Goal: Find contact information: Find contact information

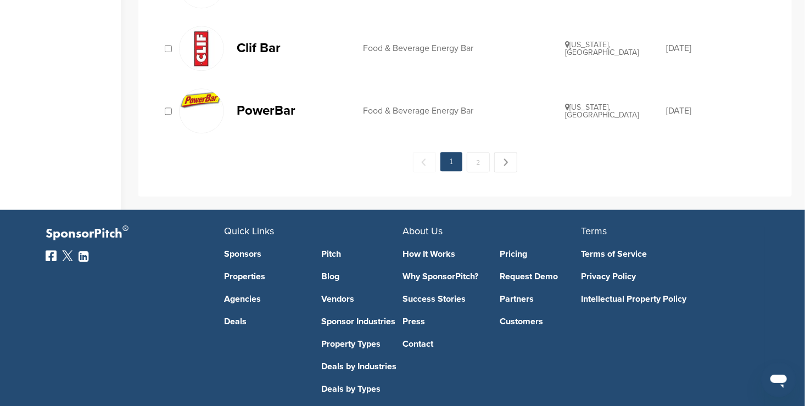
scroll to position [1291, 0]
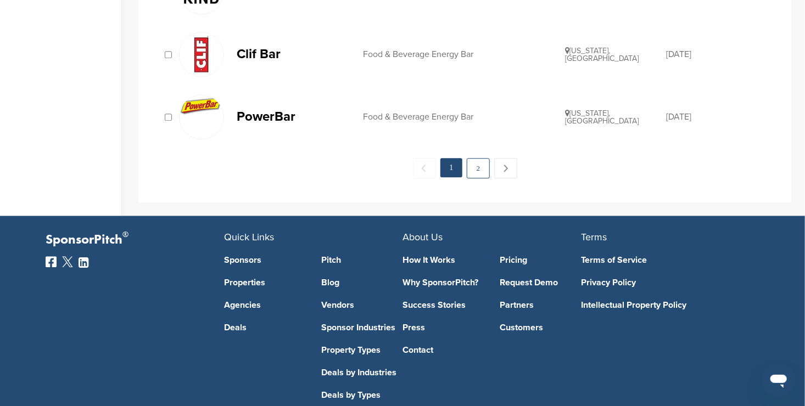
click at [479, 166] on link "2" at bounding box center [478, 168] width 23 height 20
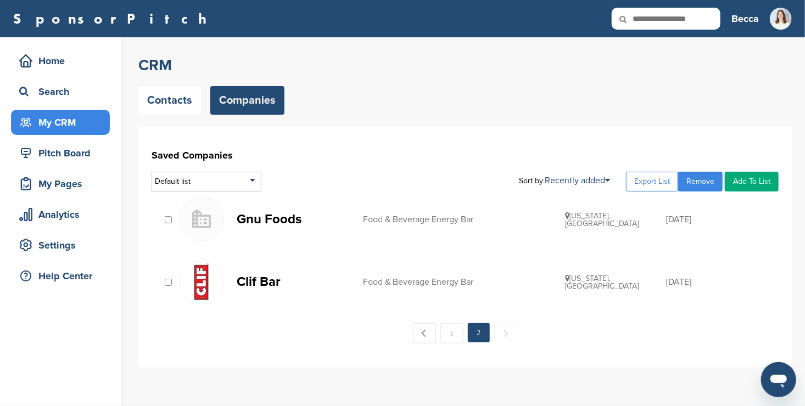
click at [200, 281] on img at bounding box center [201, 282] width 44 height 44
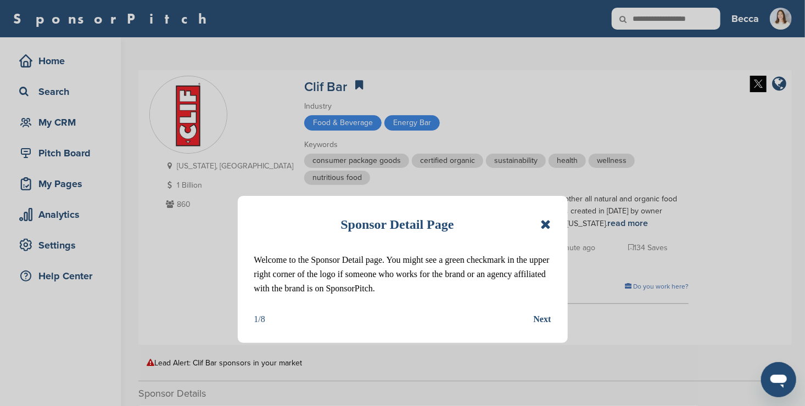
click at [543, 223] on icon at bounding box center [545, 224] width 10 height 13
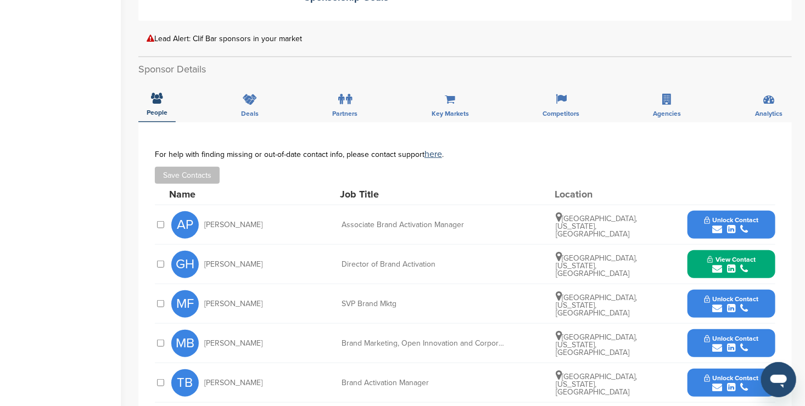
scroll to position [325, 0]
click at [699, 220] on button "Unlock Contact" at bounding box center [731, 224] width 81 height 33
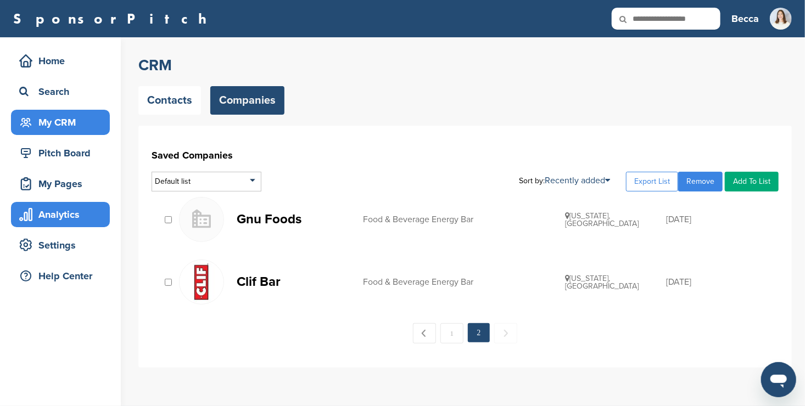
click at [88, 208] on div "Analytics" at bounding box center [62, 215] width 93 height 20
click at [264, 221] on p "Gnu Foods" at bounding box center [294, 219] width 115 height 14
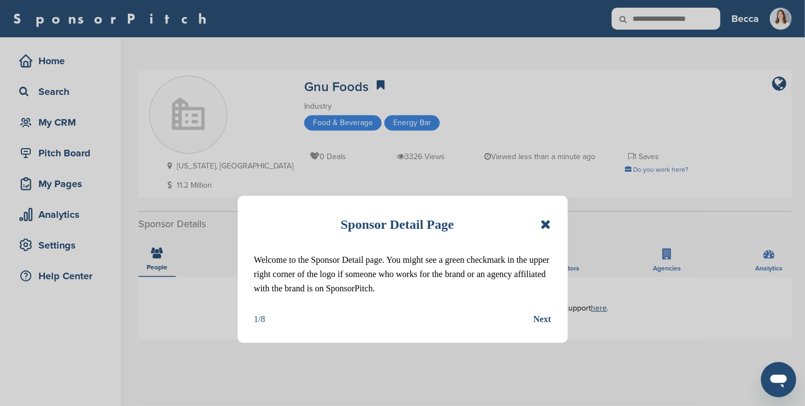
click at [543, 224] on icon at bounding box center [545, 224] width 10 height 13
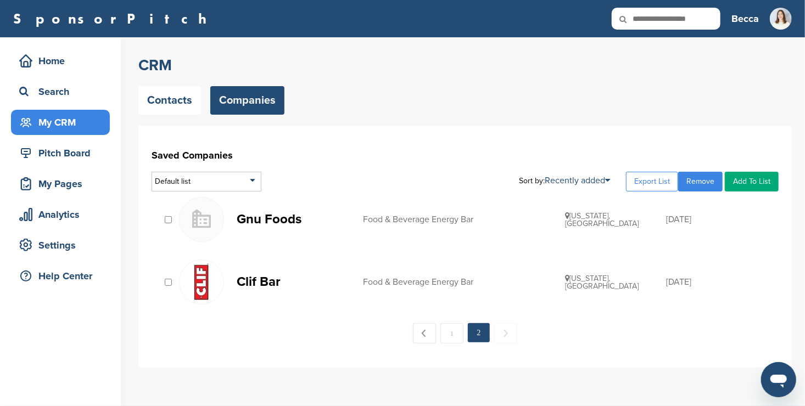
click at [696, 177] on link "Remove" at bounding box center [700, 182] width 44 height 20
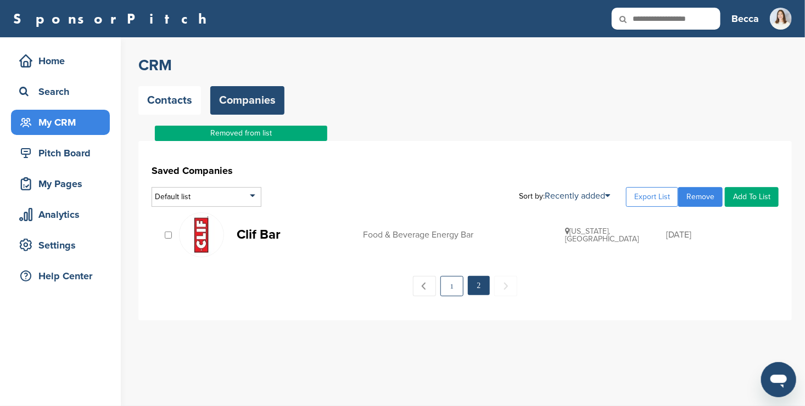
click at [455, 287] on link "1" at bounding box center [451, 286] width 23 height 20
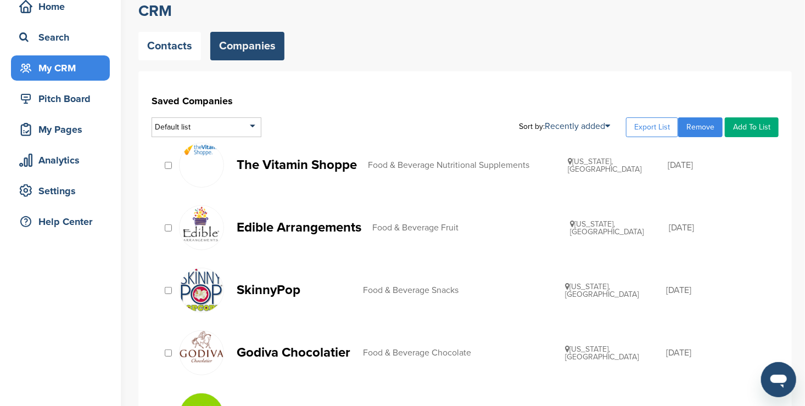
scroll to position [53, 0]
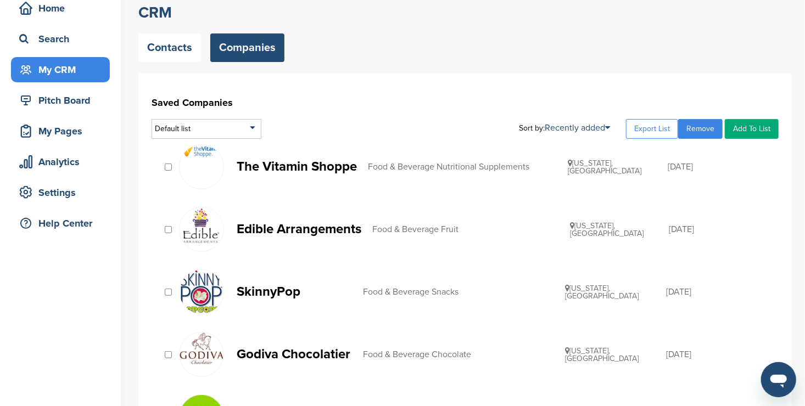
click at [690, 125] on link "Remove" at bounding box center [700, 129] width 44 height 20
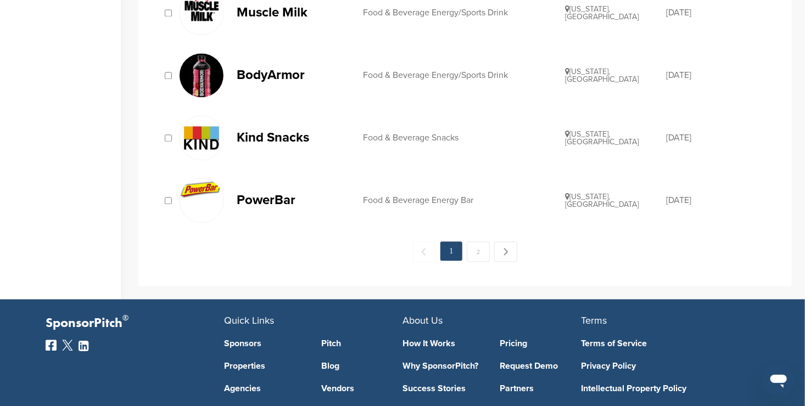
scroll to position [1136, 0]
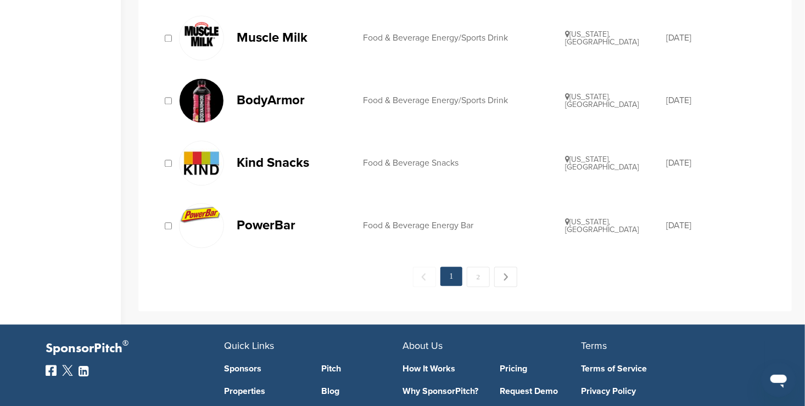
click at [271, 221] on p "PowerBar" at bounding box center [294, 225] width 115 height 14
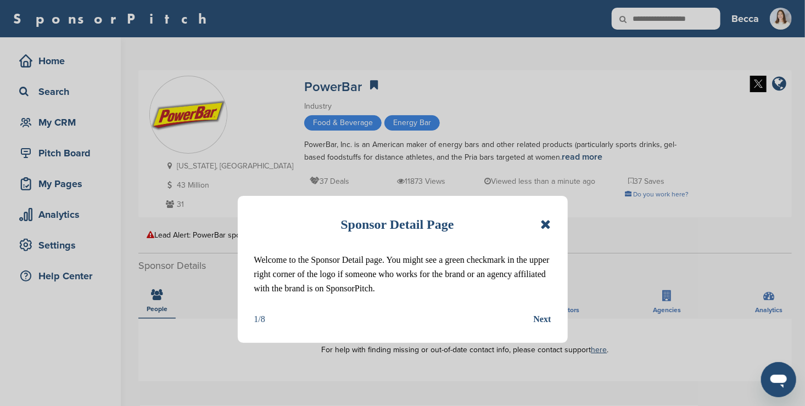
click at [547, 220] on icon at bounding box center [545, 224] width 10 height 13
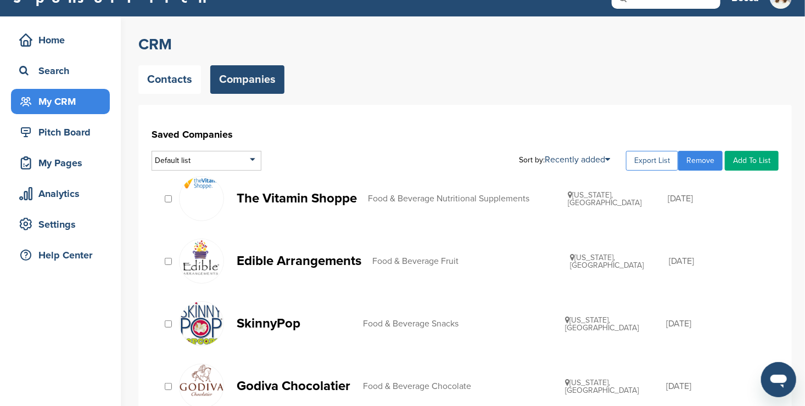
scroll to position [20, 0]
click at [699, 165] on link "Remove" at bounding box center [700, 161] width 44 height 20
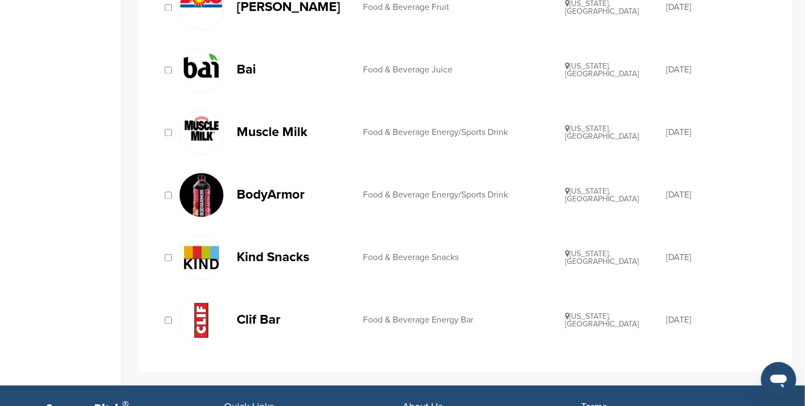
scroll to position [1041, 0]
click at [273, 252] on p "Kind Snacks" at bounding box center [294, 257] width 115 height 14
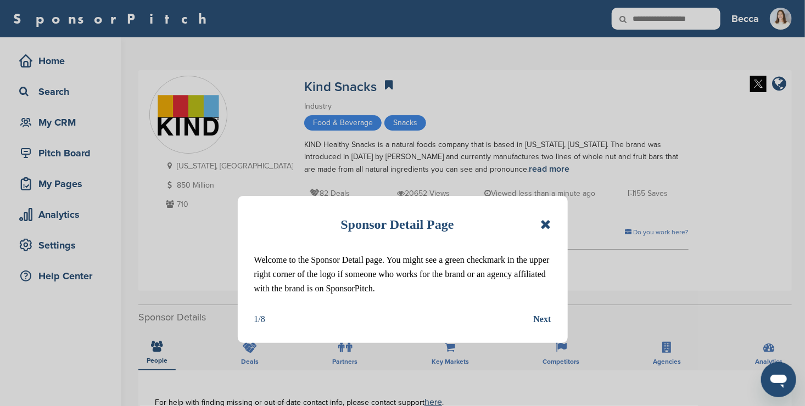
click at [539, 224] on div "Sponsor Detail Page" at bounding box center [402, 224] width 297 height 24
click at [545, 223] on icon at bounding box center [545, 224] width 10 height 13
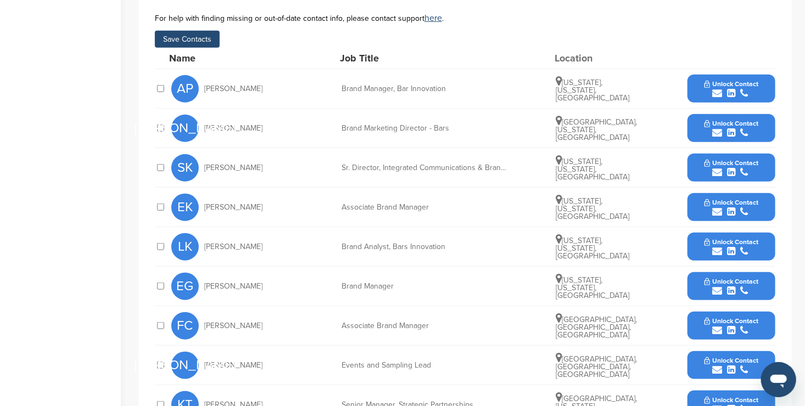
scroll to position [415, 0]
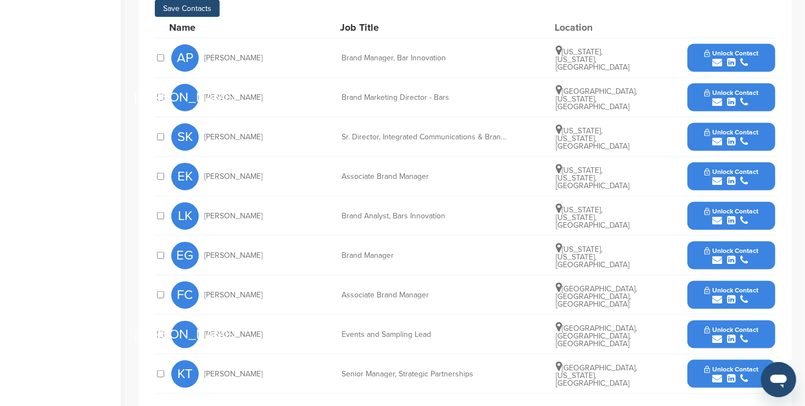
click at [709, 334] on div "submit" at bounding box center [731, 339] width 54 height 10
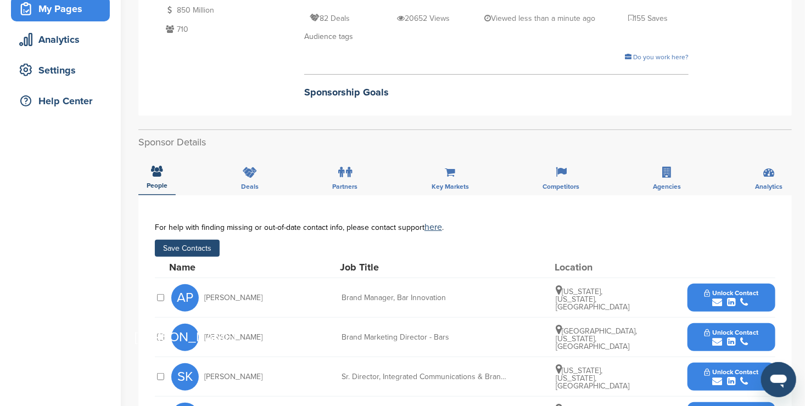
scroll to position [170, 0]
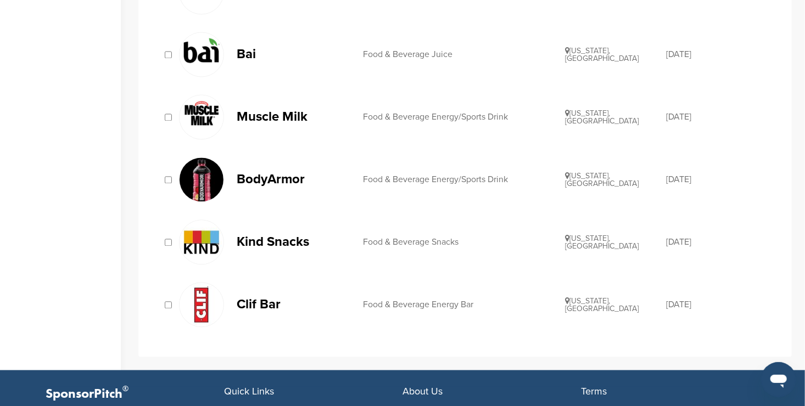
click at [266, 173] on p "BodyArmor" at bounding box center [294, 179] width 115 height 14
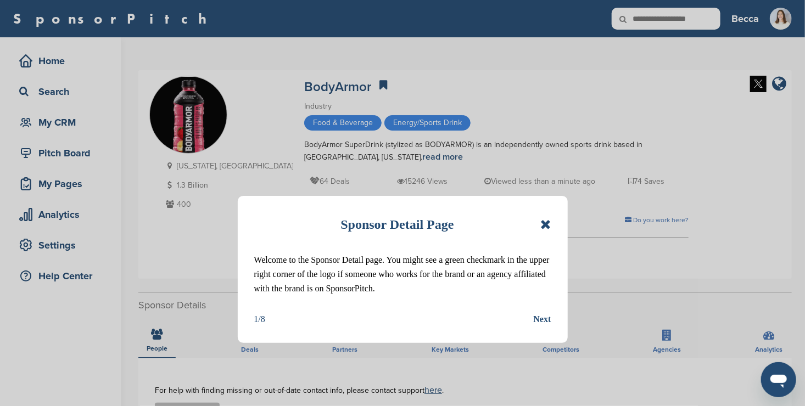
click at [546, 223] on icon at bounding box center [545, 224] width 10 height 13
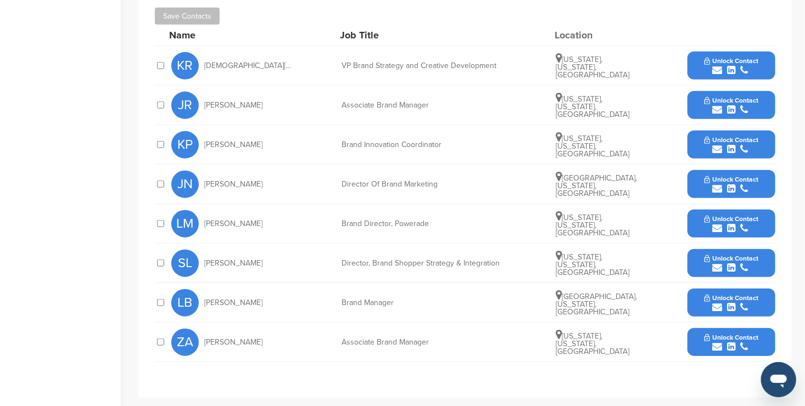
scroll to position [396, 0]
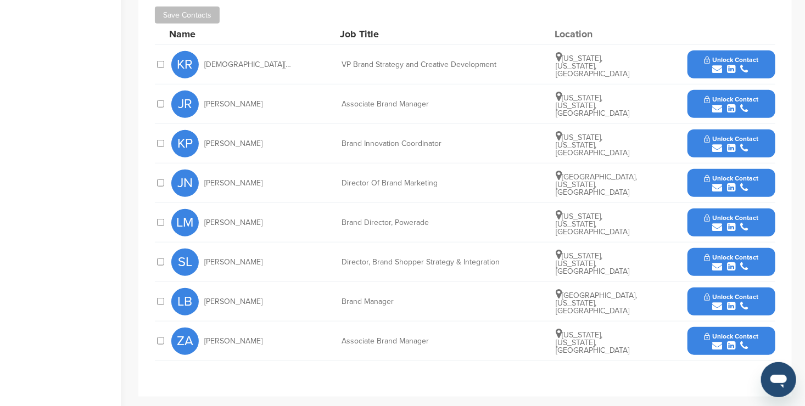
click at [696, 178] on button "Unlock Contact" at bounding box center [731, 183] width 81 height 33
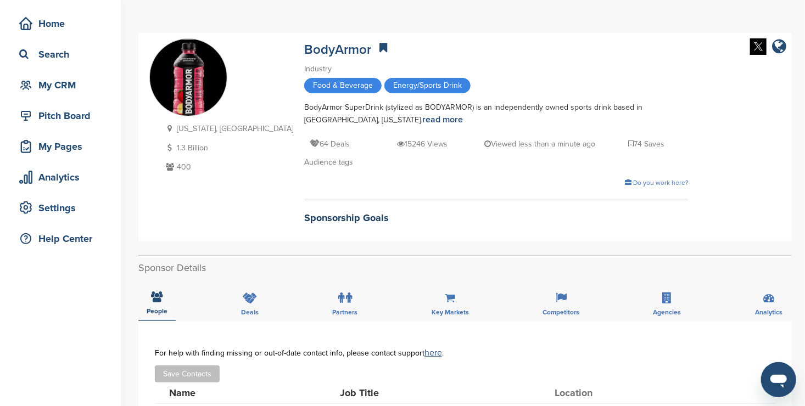
scroll to position [32, 0]
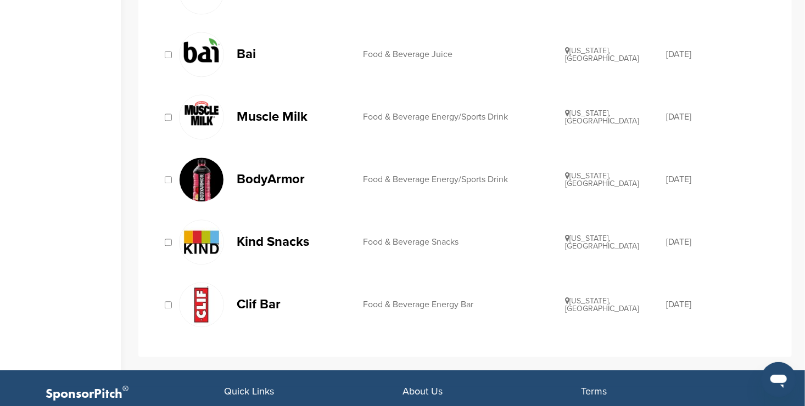
click at [288, 112] on p "Muscle Milk" at bounding box center [294, 117] width 115 height 14
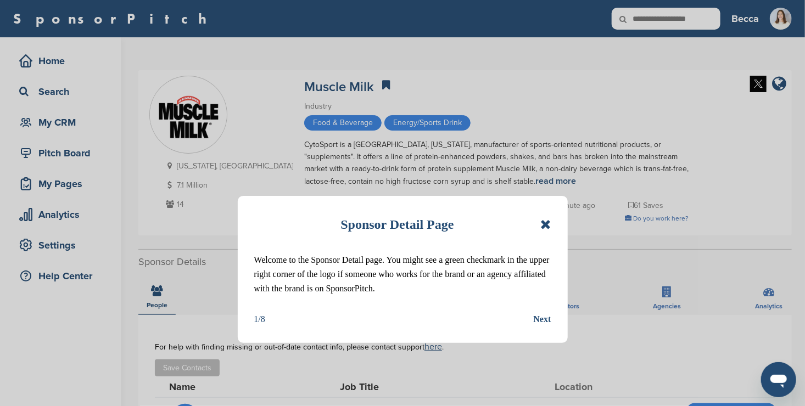
click at [546, 222] on icon at bounding box center [545, 224] width 10 height 13
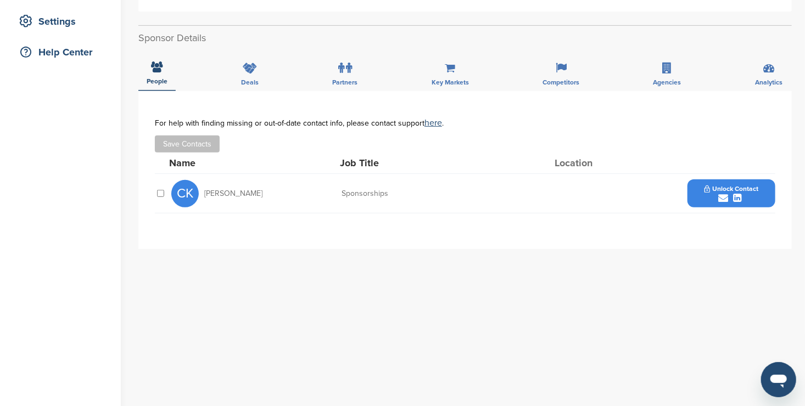
scroll to position [206, 0]
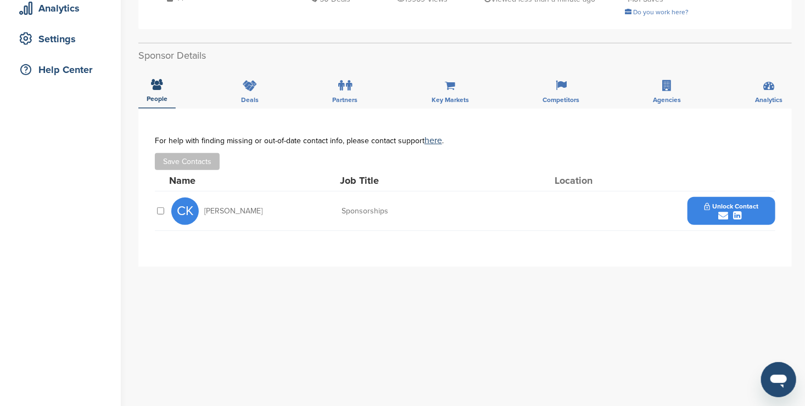
click at [700, 206] on button "Unlock Contact" at bounding box center [731, 211] width 81 height 33
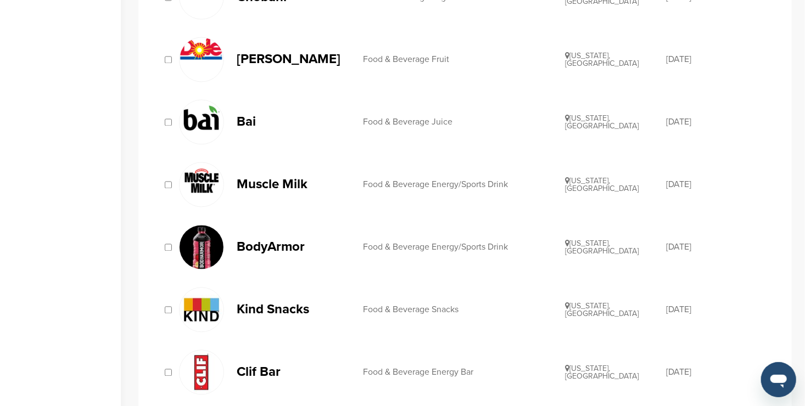
scroll to position [915, 0]
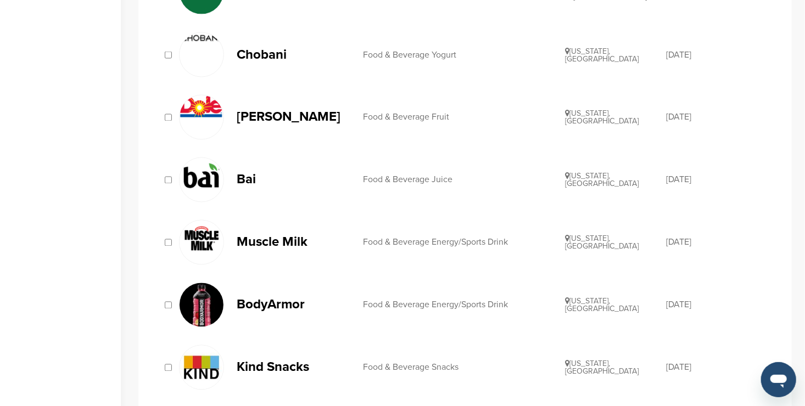
click at [302, 174] on p "Bai" at bounding box center [294, 180] width 115 height 14
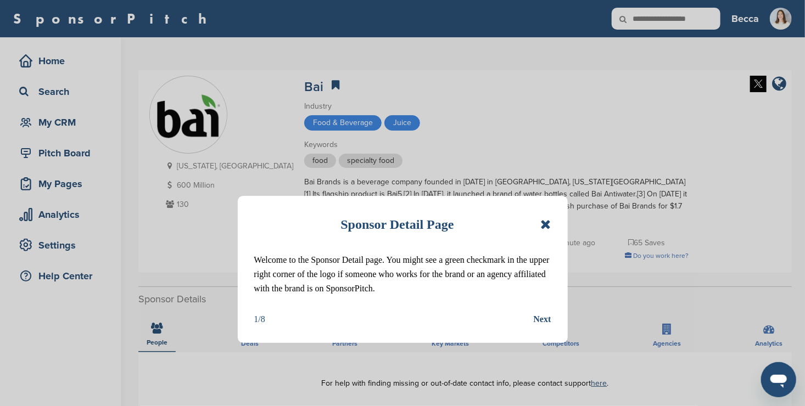
click at [543, 220] on icon at bounding box center [545, 224] width 10 height 13
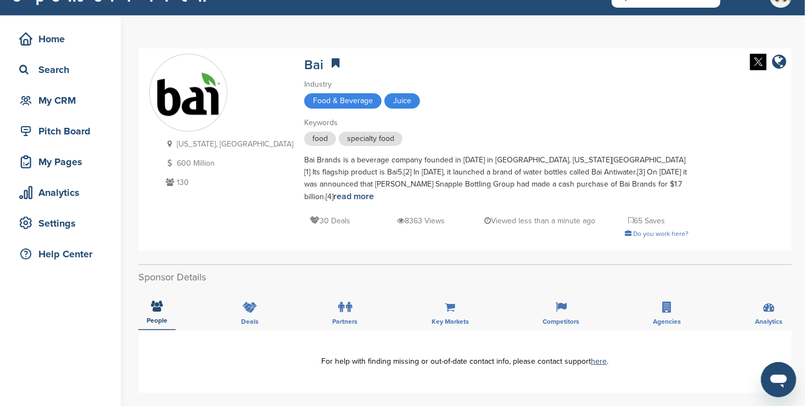
scroll to position [15, 0]
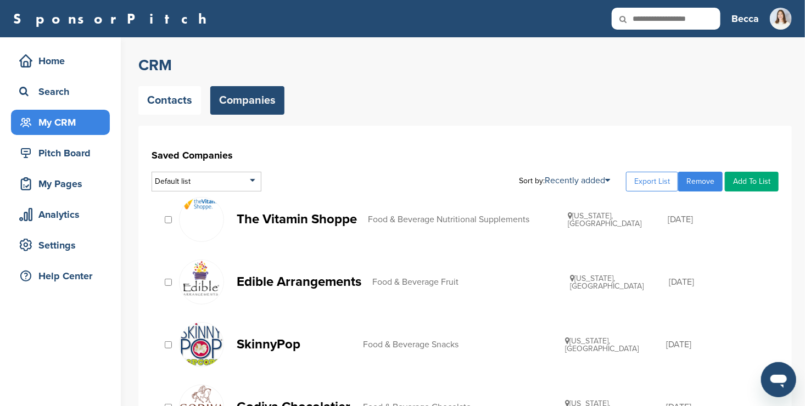
click at [693, 181] on link "Remove" at bounding box center [700, 182] width 44 height 20
click at [157, 102] on link "Contacts" at bounding box center [169, 100] width 63 height 29
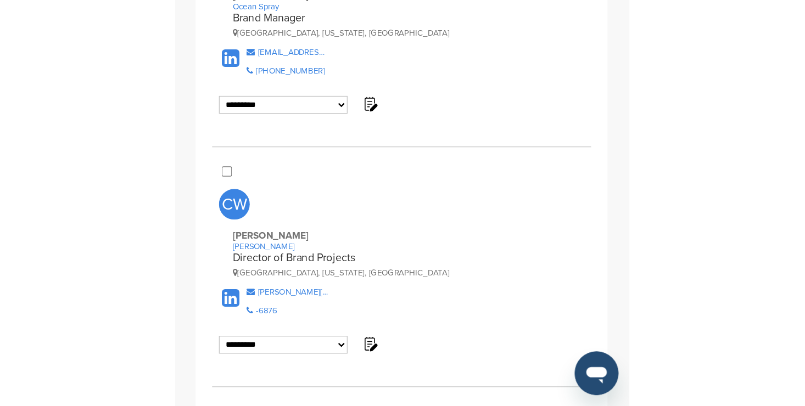
scroll to position [1001, 0]
